Goal: Information Seeking & Learning: Learn about a topic

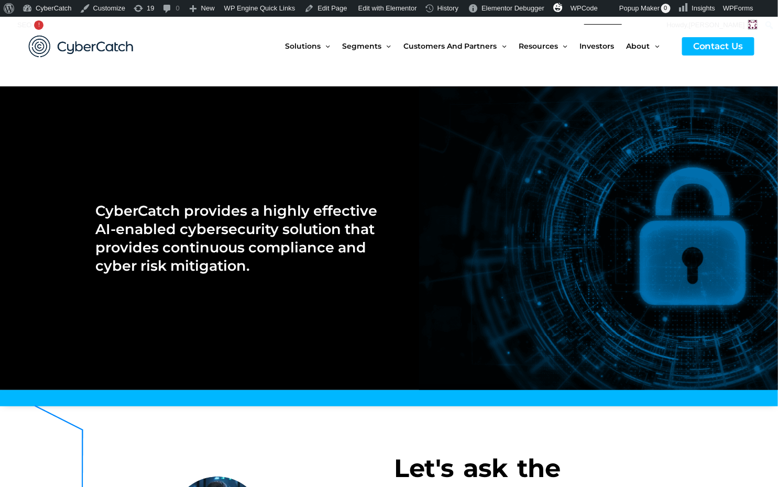
click at [599, 45] on span "Investors" at bounding box center [597, 46] width 35 height 44
